Goal: Transaction & Acquisition: Purchase product/service

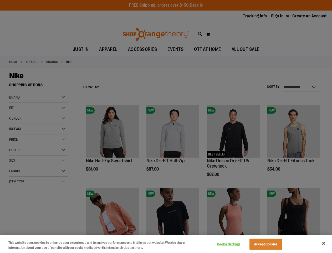
click at [166, 126] on div at bounding box center [166, 126] width 332 height 253
click at [236, 244] on button "Cookie Settings" at bounding box center [229, 244] width 33 height 11
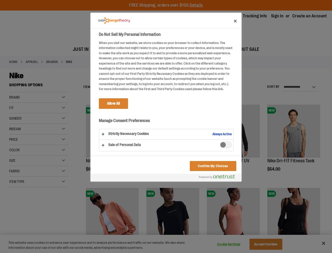
click at [273, 244] on div at bounding box center [166, 126] width 332 height 253
click at [324, 243] on div at bounding box center [166, 126] width 332 height 253
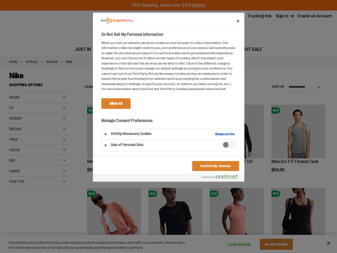
click at [275, 252] on html "Skip to Content The store will not work correctly when cookies are disabled. FR…" at bounding box center [168, 126] width 337 height 253
